Goal: Transaction & Acquisition: Purchase product/service

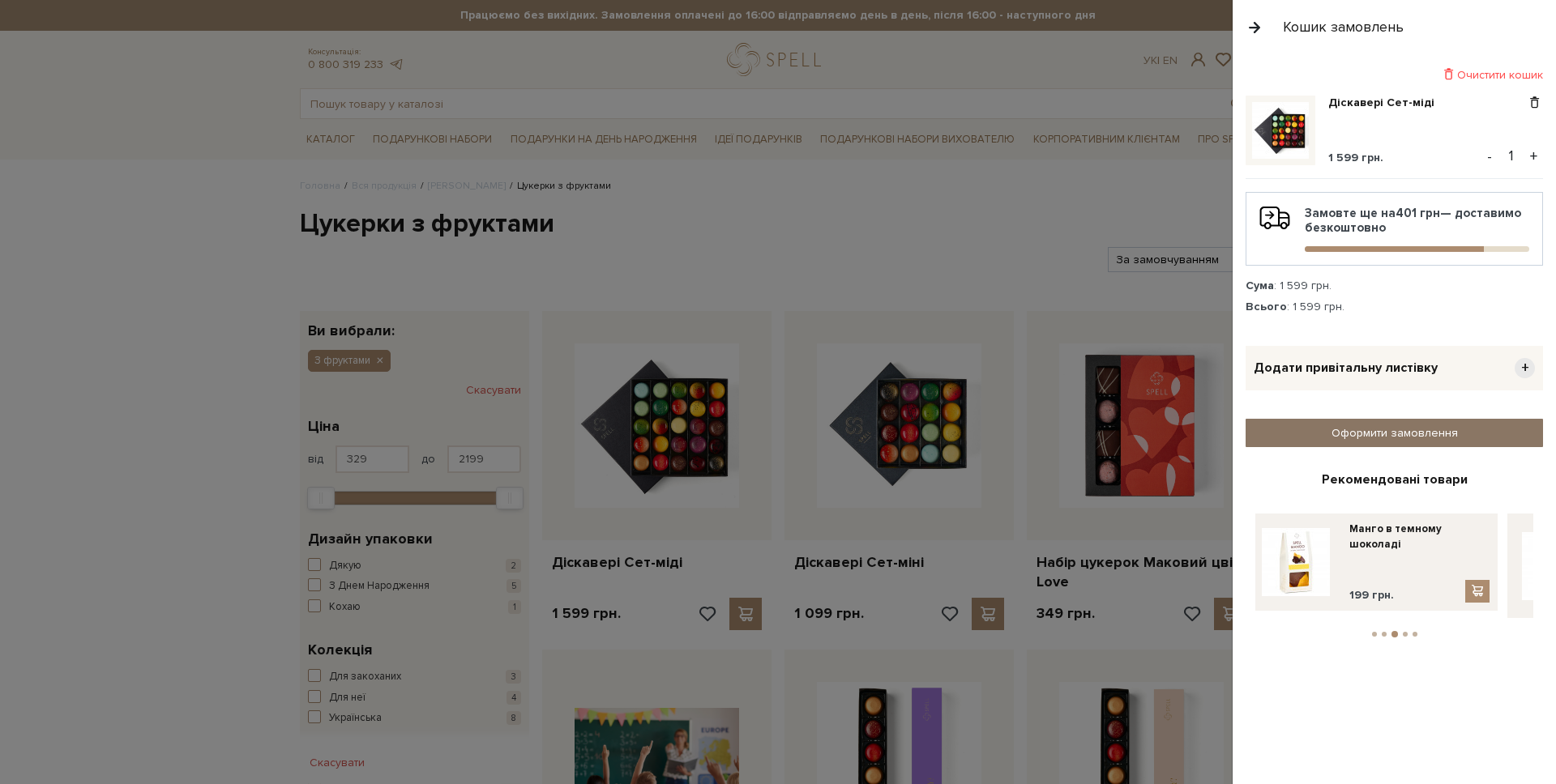
click at [1387, 435] on link "Оформити замовлення" at bounding box center [1394, 433] width 298 height 28
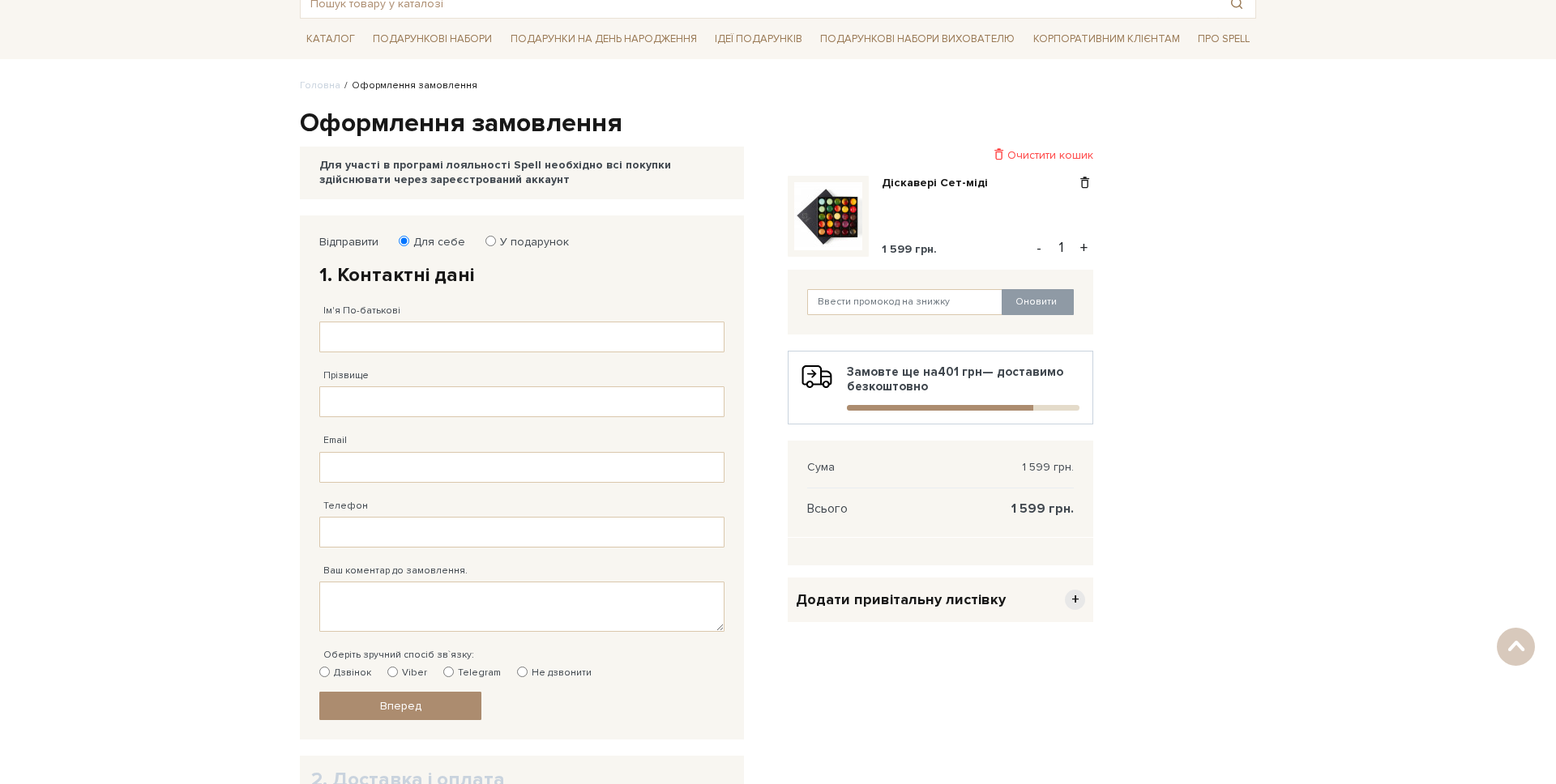
scroll to position [57, 0]
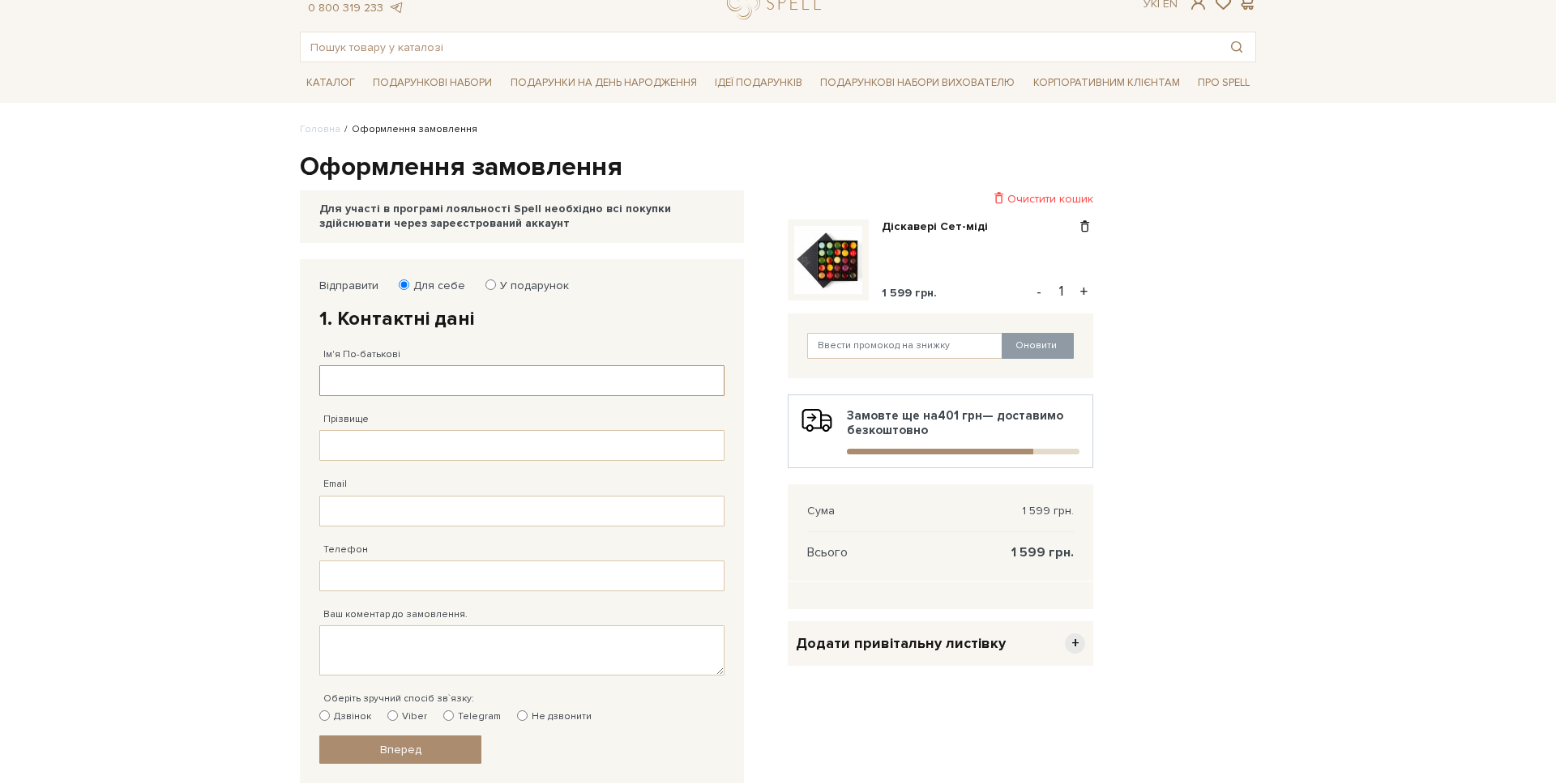
click at [377, 374] on input "Ім'я По-батькові" at bounding box center [522, 381] width 405 height 31
type input "Михайло Романович"
click at [437, 388] on input "Михайло Романович" at bounding box center [522, 381] width 405 height 31
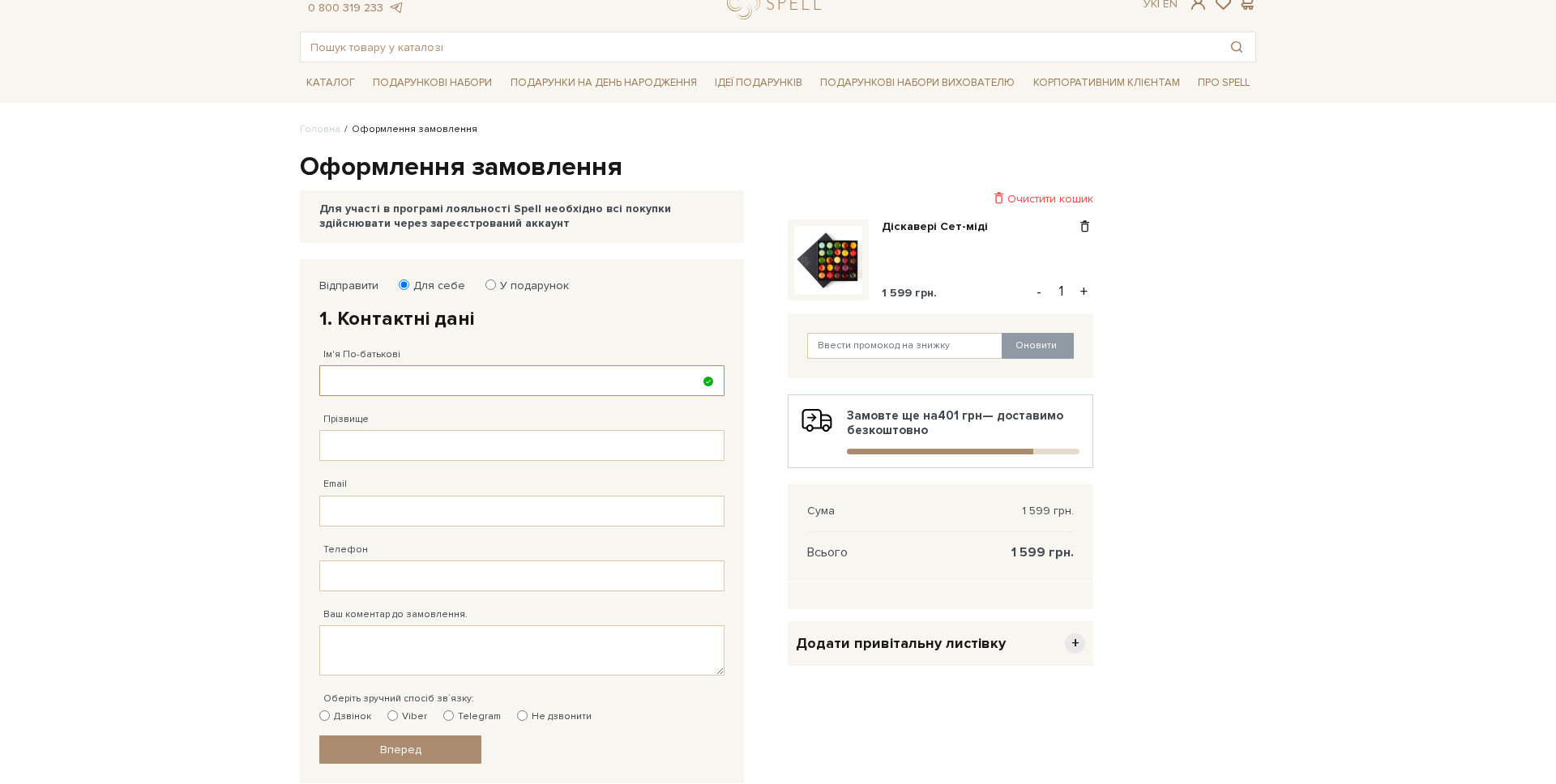
click at [444, 375] on input "Ім'я По-батькові" at bounding box center [522, 381] width 405 height 31
type input "тест"
click at [388, 458] on input "Прізвище" at bounding box center [522, 445] width 405 height 31
type input "тест"
click at [410, 515] on input "Email" at bounding box center [522, 511] width 405 height 31
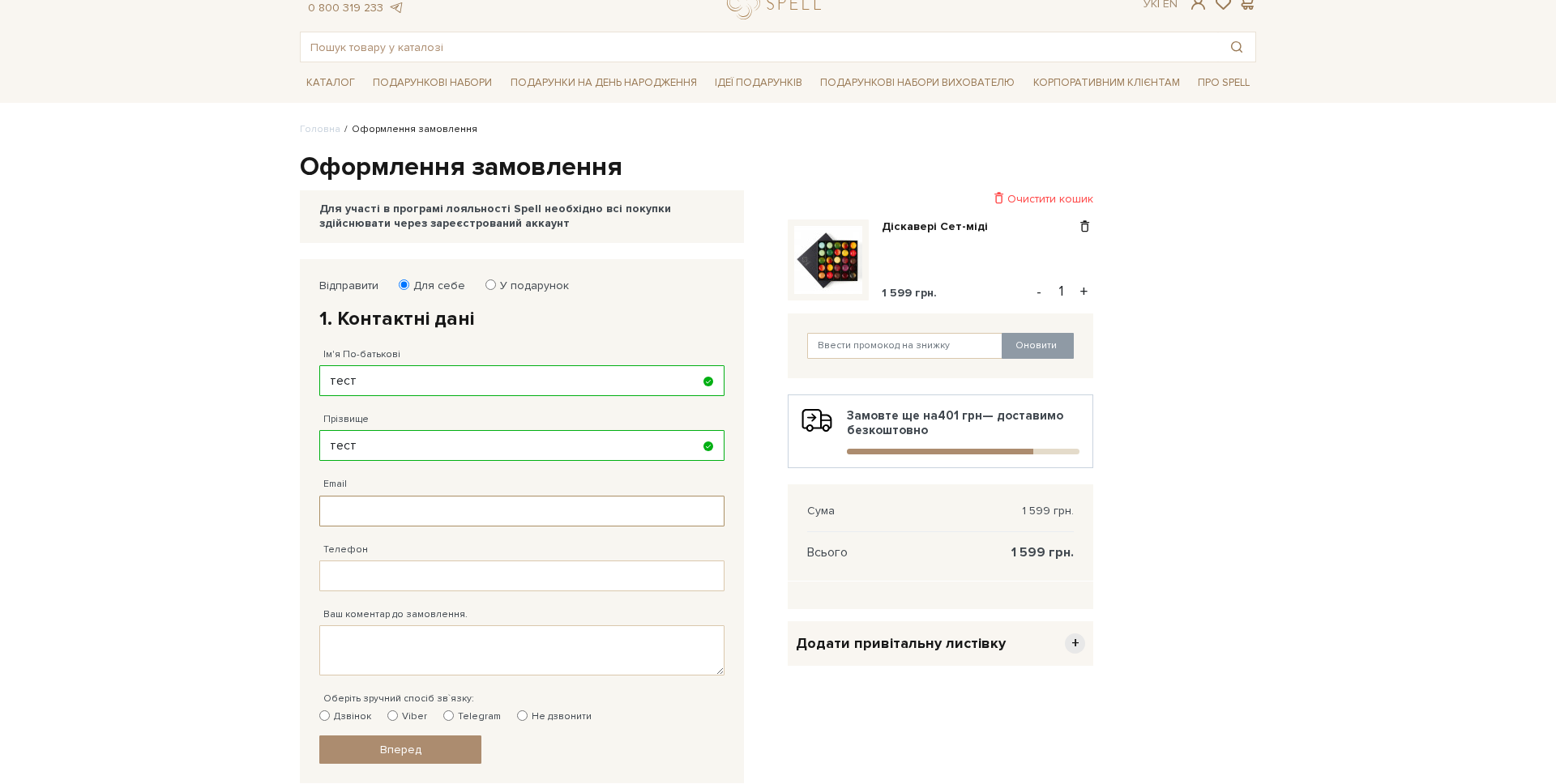
type input "m.kovalov@spellchocolate.com"
click at [381, 576] on input "Телефон" at bounding box center [522, 576] width 405 height 31
type input "38 (067) 443 81 82"
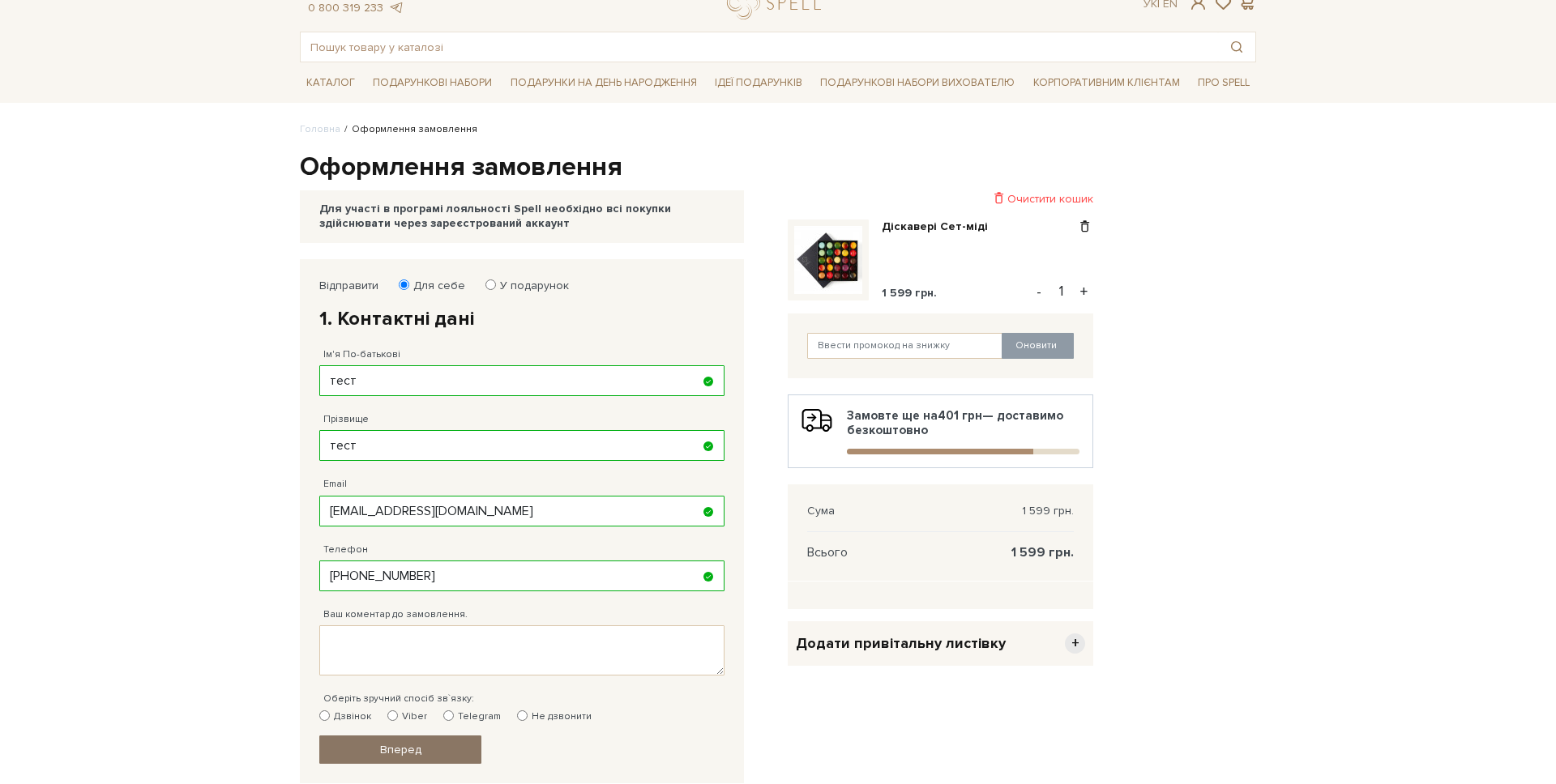
click at [431, 759] on link "Вперед" at bounding box center [400, 750] width 162 height 28
